Goal: Information Seeking & Learning: Learn about a topic

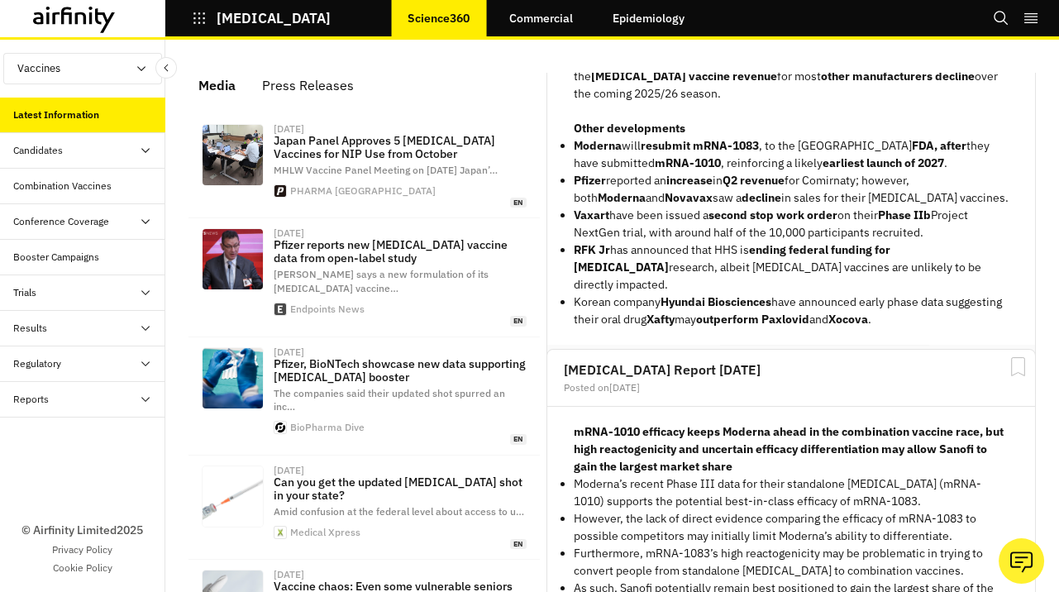
scroll to position [364, 0]
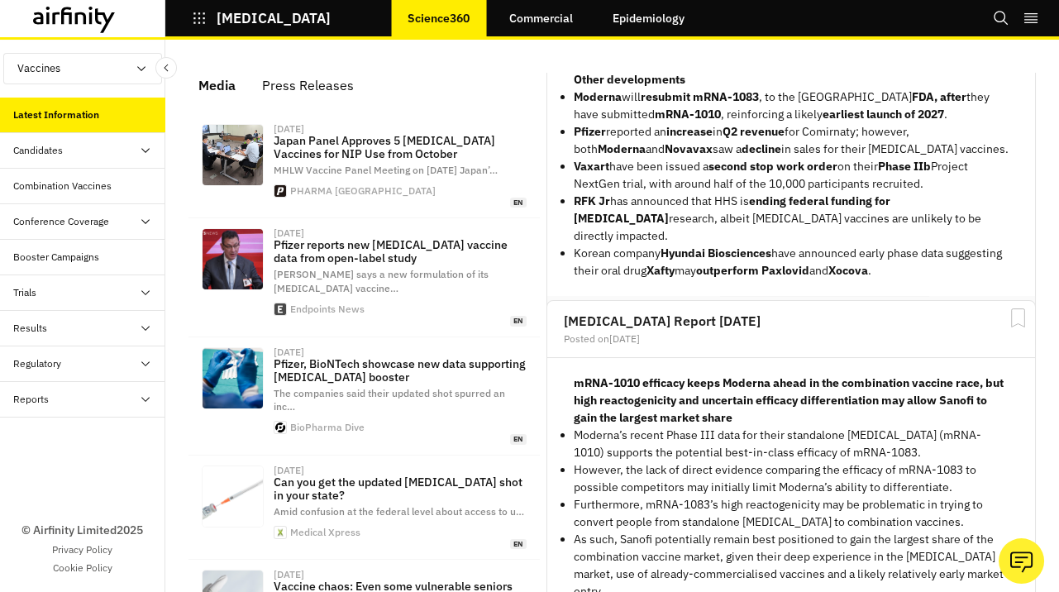
click at [989, 309] on button "View Report" at bounding box center [973, 323] width 89 height 28
